Goal: Information Seeking & Learning: Learn about a topic

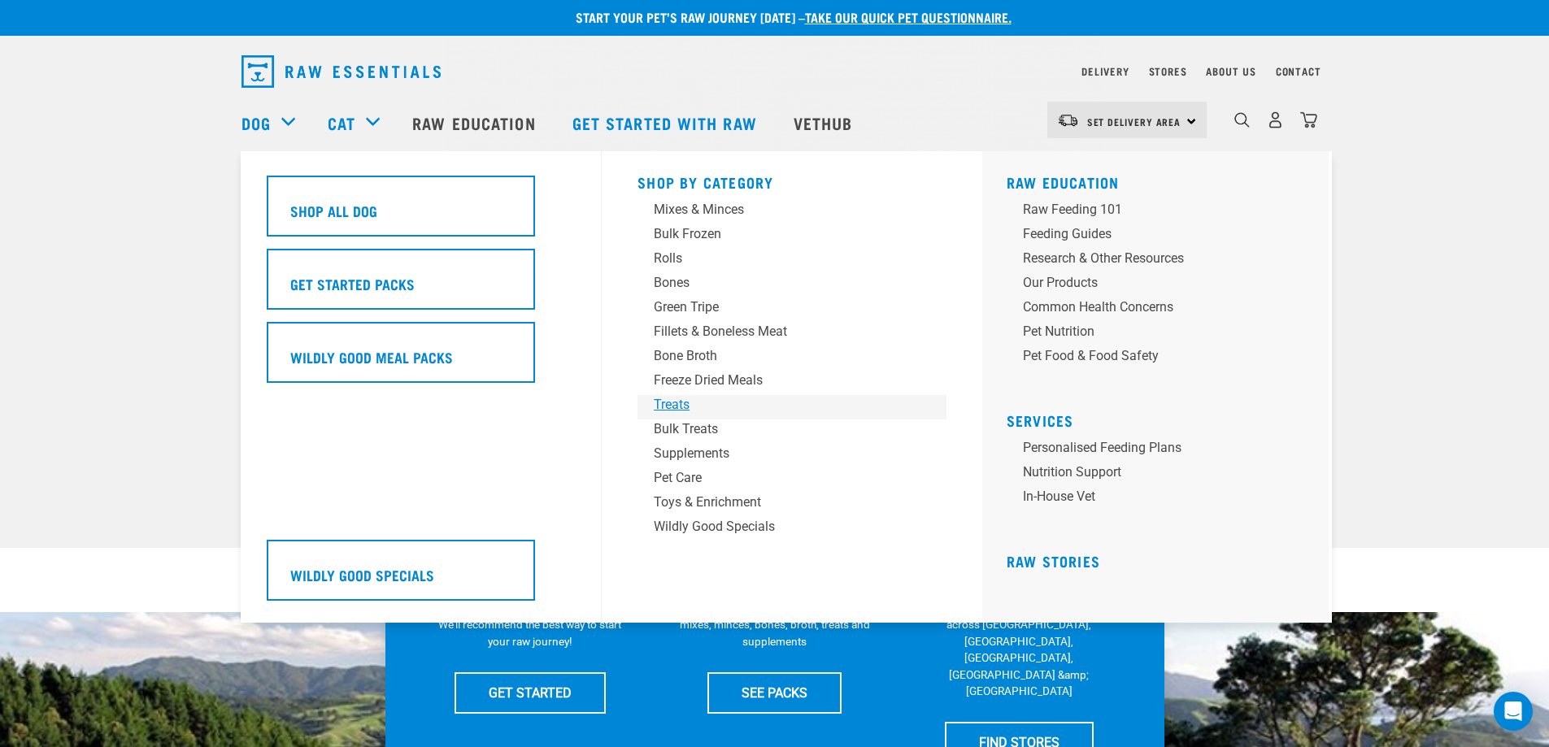
scroll to position [6, 0]
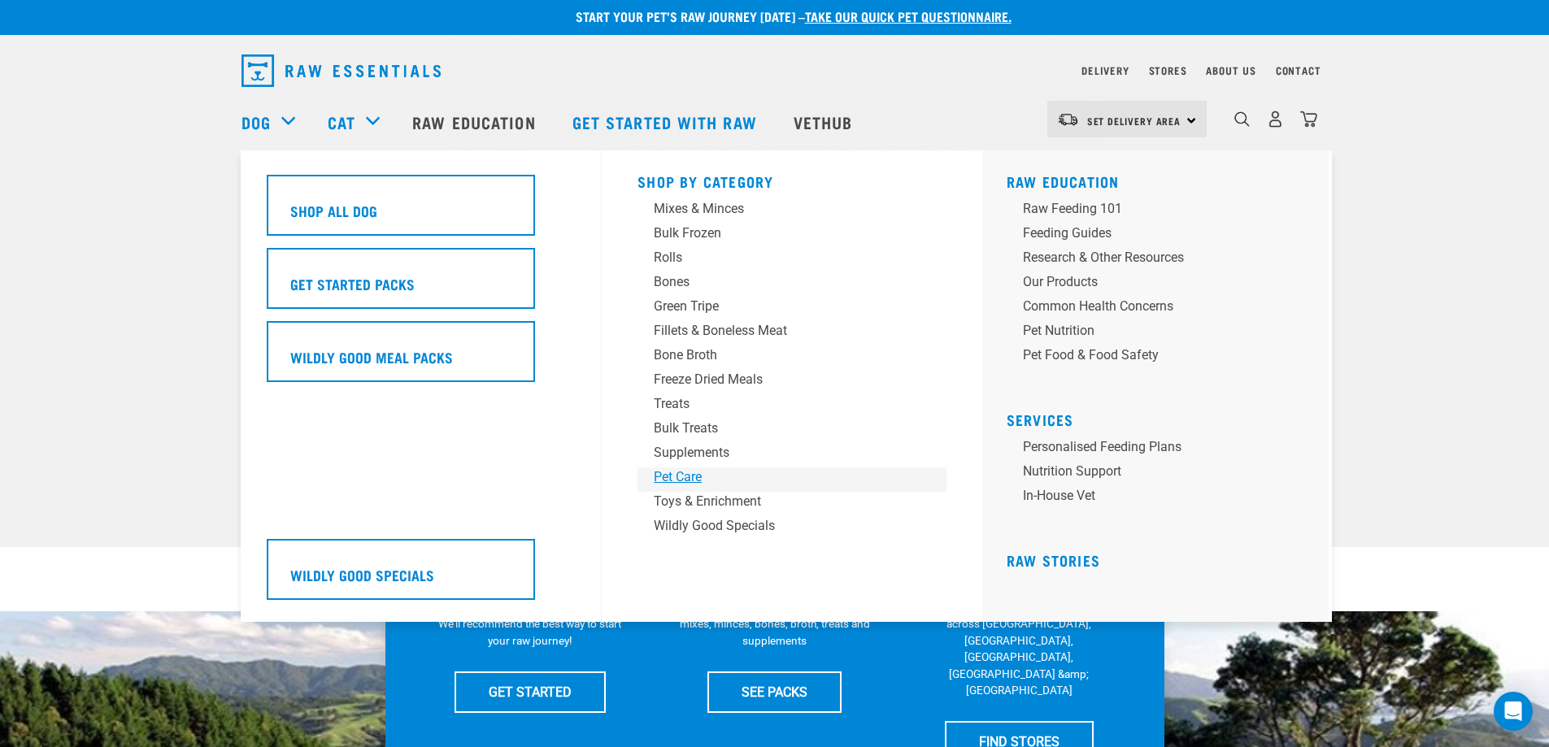
click at [668, 475] on div "Pet Care" at bounding box center [781, 478] width 254 height 20
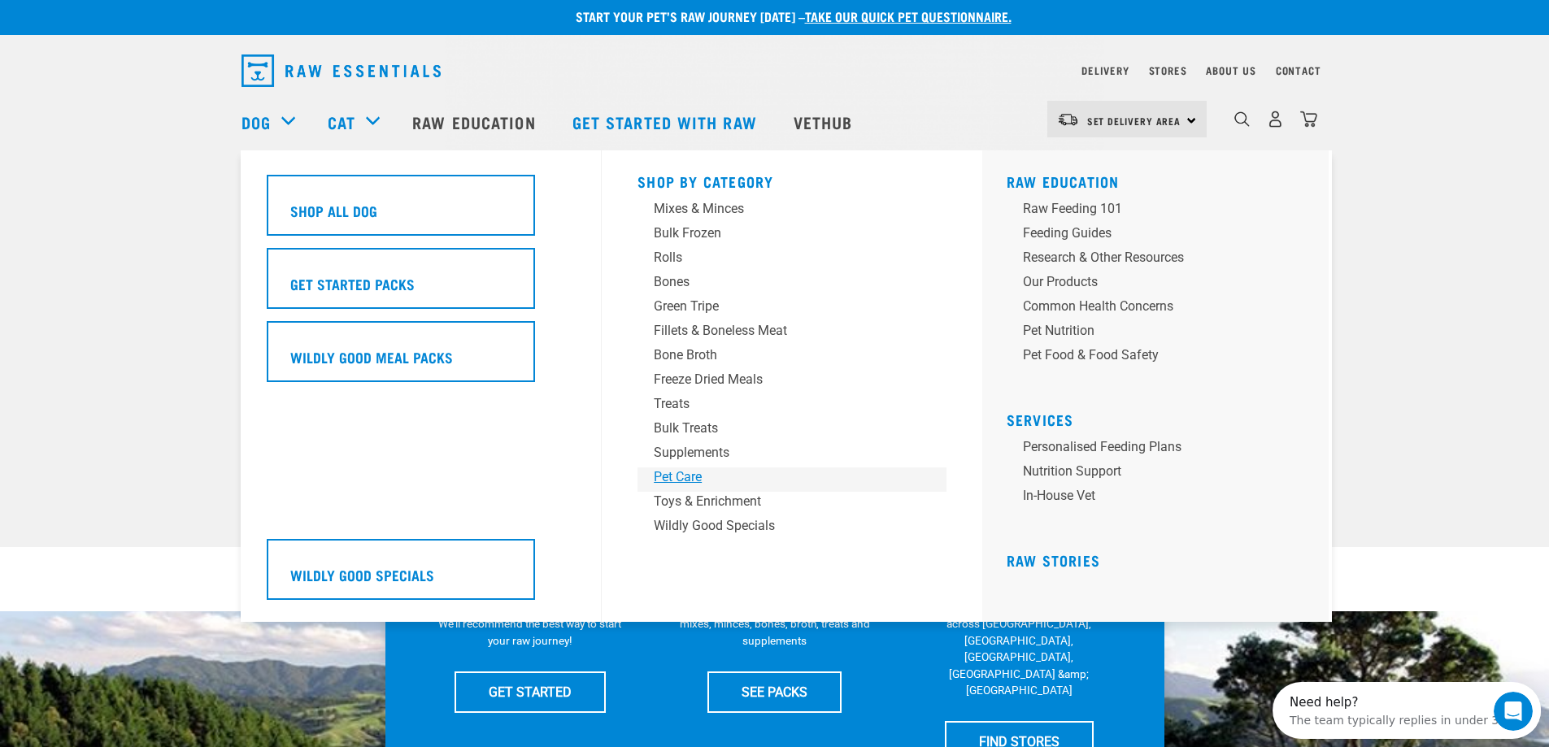
scroll to position [0, 0]
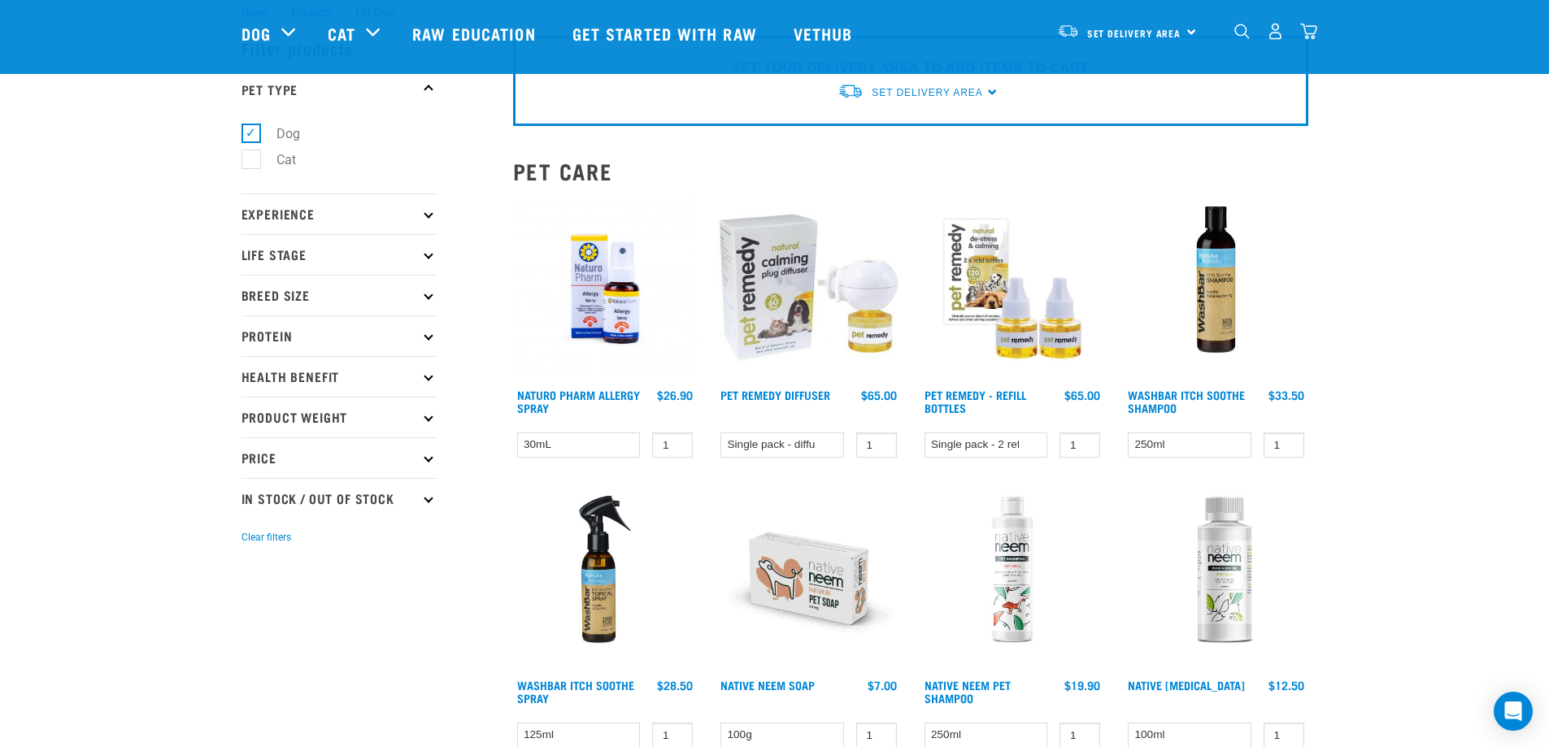
scroll to position [43, 0]
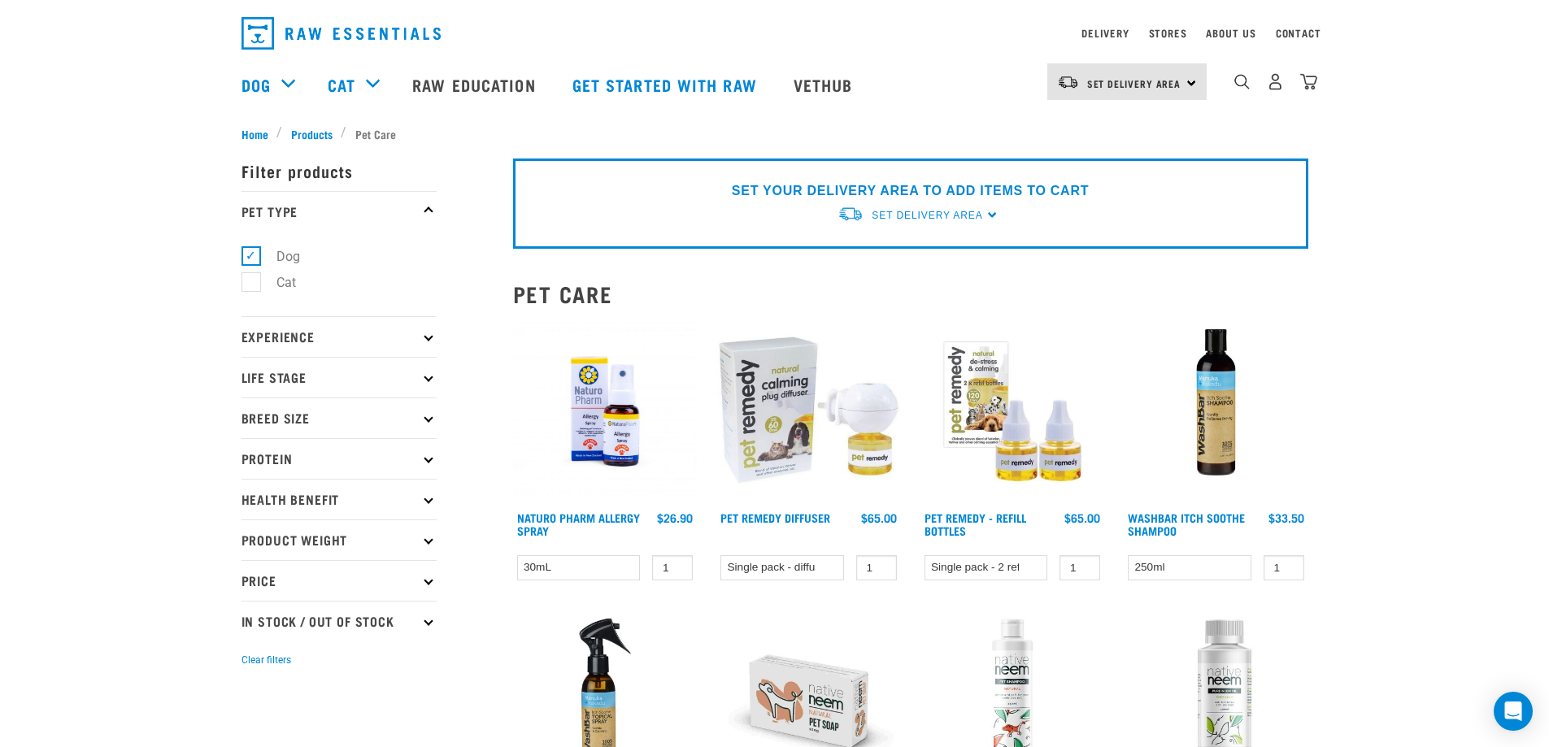
click at [600, 433] on img at bounding box center [605, 412] width 185 height 185
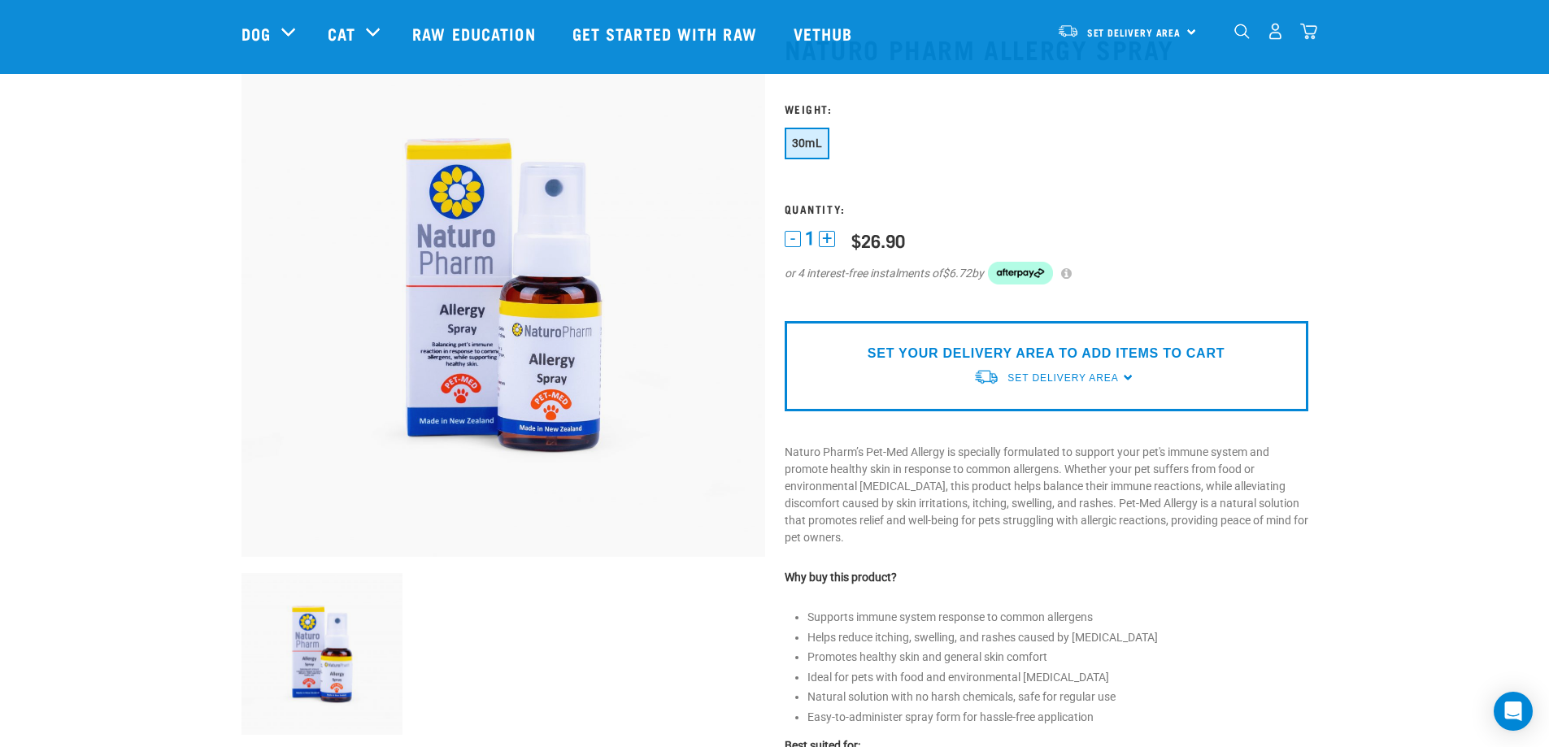
scroll to position [46, 0]
